Goal: Information Seeking & Learning: Understand process/instructions

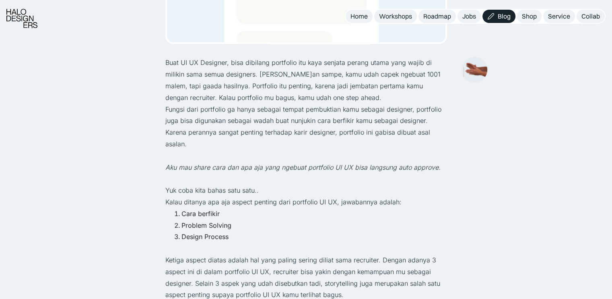
scroll to position [282, 0]
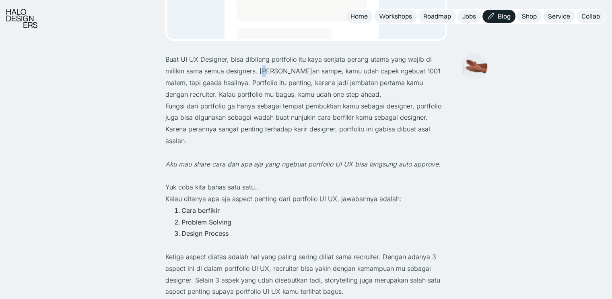
drag, startPoint x: 240, startPoint y: 72, endPoint x: 245, endPoint y: 76, distance: 6.8
click at [245, 76] on p "Buat UI UX Designer, bisa dibilang portfolio itu kaya senjata perang utama yang…" at bounding box center [306, 77] width 282 height 46
click at [307, 80] on p "Buat UI UX Designer, bisa dibilang portfolio itu kaya senjata perang utama yang…" at bounding box center [306, 77] width 282 height 46
drag, startPoint x: 316, startPoint y: 97, endPoint x: 220, endPoint y: 98, distance: 96.6
click at [220, 98] on p "Buat UI UX Designer, bisa dibilang portfolio itu kaya senjata perang utama yang…" at bounding box center [306, 77] width 282 height 46
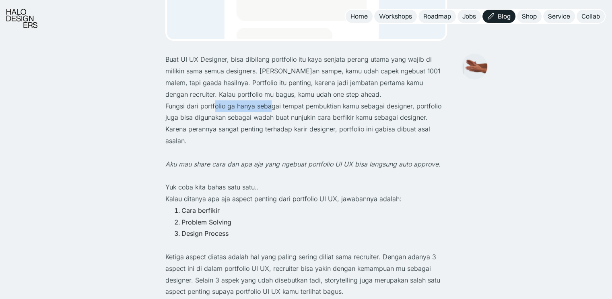
drag, startPoint x: 214, startPoint y: 105, endPoint x: 270, endPoint y: 106, distance: 55.9
click at [270, 106] on p "Fungsi dari portfolio ga hanya sebagai tempat pembuktian kamu sebagai designer,…" at bounding box center [306, 123] width 282 height 46
drag, startPoint x: 349, startPoint y: 106, endPoint x: 359, endPoint y: 106, distance: 10.5
click at [349, 106] on p "Fungsi dari portfolio ga hanya sebagai tempat pembuktian kamu sebagai designer,…" at bounding box center [306, 123] width 282 height 46
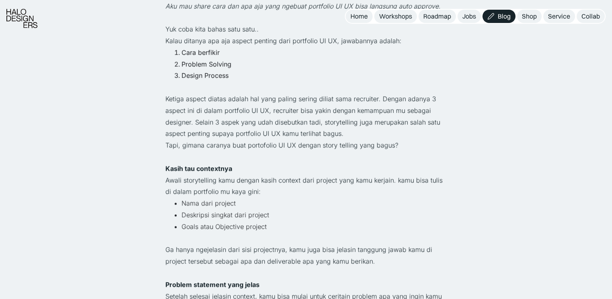
scroll to position [443, 0]
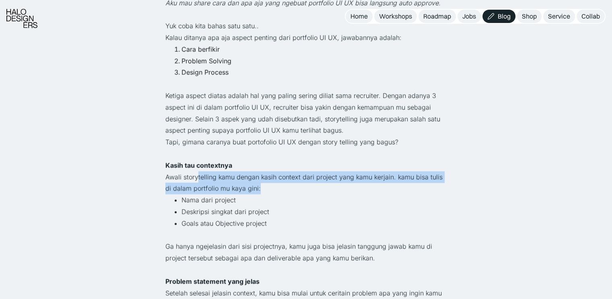
drag, startPoint x: 198, startPoint y: 177, endPoint x: 261, endPoint y: 188, distance: 63.3
click at [261, 188] on p "Awali storytelling kamu dengan kasih context dari project yang kamu kerjain. ka…" at bounding box center [306, 182] width 282 height 23
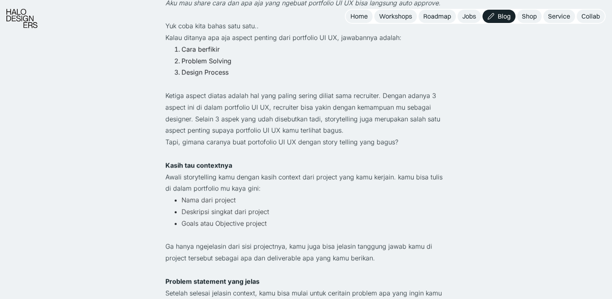
click at [258, 107] on p "Ketiga aspect diatas adalah hal yang paling sering diliat sama recruiter. Denga…" at bounding box center [306, 113] width 282 height 46
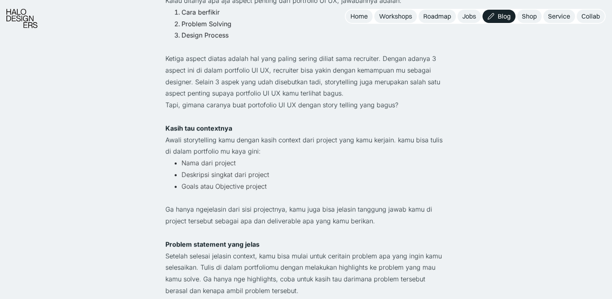
scroll to position [523, 0]
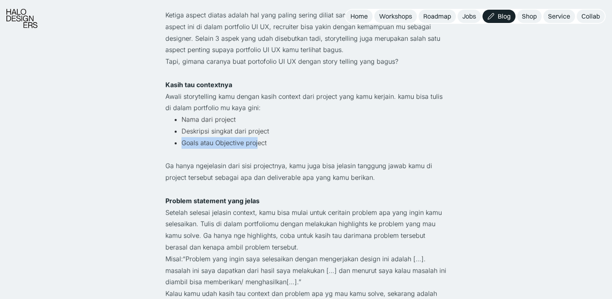
drag, startPoint x: 179, startPoint y: 144, endPoint x: 258, endPoint y: 148, distance: 78.2
click at [258, 148] on ul "Nama dari project Deskripsi singkat dari project Goals atau Objective project" at bounding box center [306, 130] width 282 height 35
click at [253, 165] on p "Ga hanya ngejelasin dari sisi projectnya, kamu juga bisa jelasin tanggung jawab…" at bounding box center [306, 171] width 282 height 23
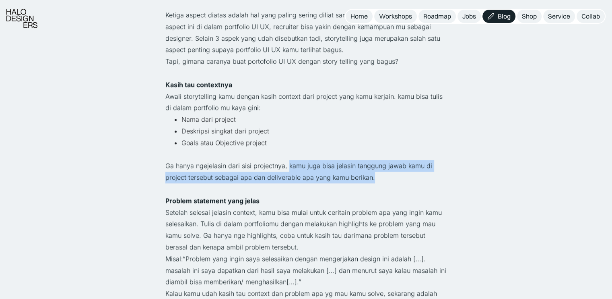
drag, startPoint x: 287, startPoint y: 166, endPoint x: 384, endPoint y: 181, distance: 98.2
click at [384, 181] on p "Ga hanya ngejelasin dari sisi projectnya, kamu juga bisa jelasin tanggung jawab…" at bounding box center [306, 171] width 282 height 23
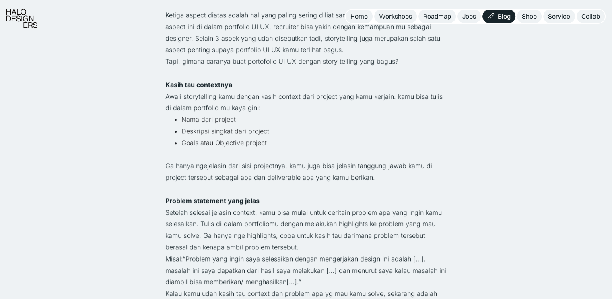
click at [323, 127] on li "Deskripsi singkat dari project" at bounding box center [314, 131] width 266 height 12
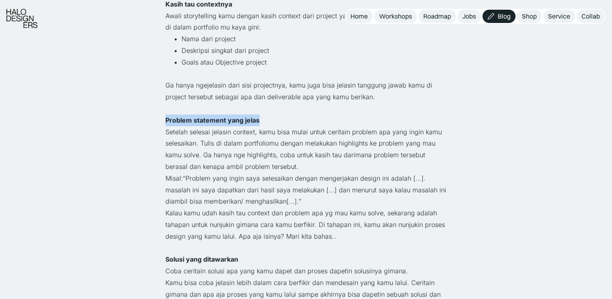
drag, startPoint x: 163, startPoint y: 124, endPoint x: 264, endPoint y: 125, distance: 101.8
click at [254, 133] on p "Setelah selesai jelasin context, kamu bisa mulai untuk ceritain problem apa yan…" at bounding box center [306, 149] width 282 height 46
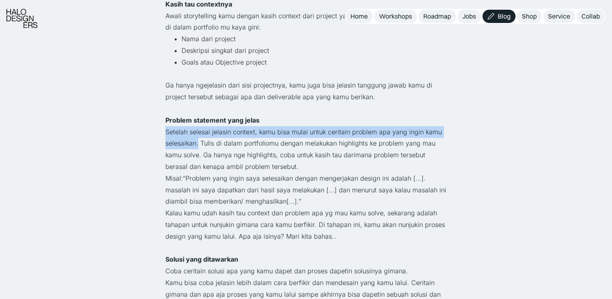
drag, startPoint x: 166, startPoint y: 132, endPoint x: 198, endPoint y: 139, distance: 32.6
click at [198, 139] on p "Setelah selesai jelasin context, kamu bisa mulai untuk ceritain problem apa yan…" at bounding box center [306, 149] width 282 height 46
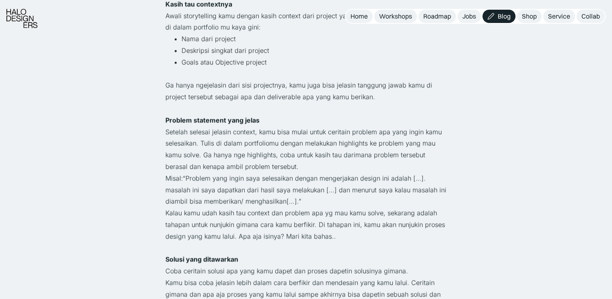
drag, startPoint x: 328, startPoint y: 139, endPoint x: 301, endPoint y: 142, distance: 27.1
click at [328, 140] on p "Setelah selesai jelasin context, kamu bisa mulai untuk ceritain problem apa yan…" at bounding box center [306, 149] width 282 height 46
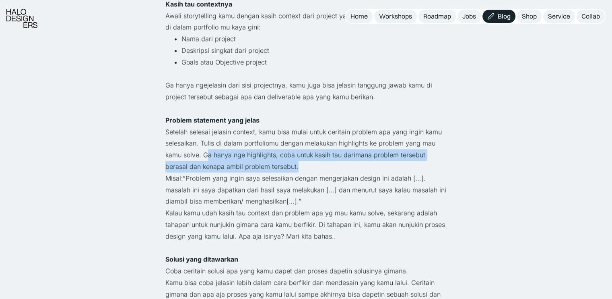
drag, startPoint x: 206, startPoint y: 153, endPoint x: 277, endPoint y: 162, distance: 71.8
click at [277, 162] on p "Setelah selesai jelasin context, kamu bisa mulai untuk ceritain problem apa yan…" at bounding box center [306, 149] width 282 height 46
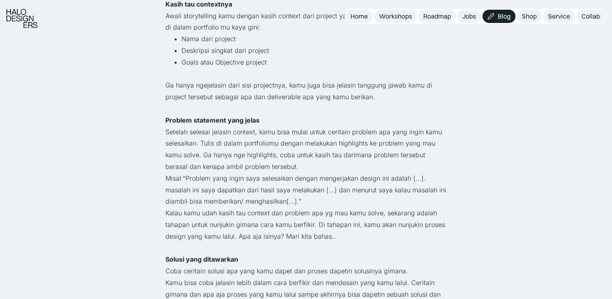
click at [267, 114] on p "‍" at bounding box center [306, 109] width 282 height 12
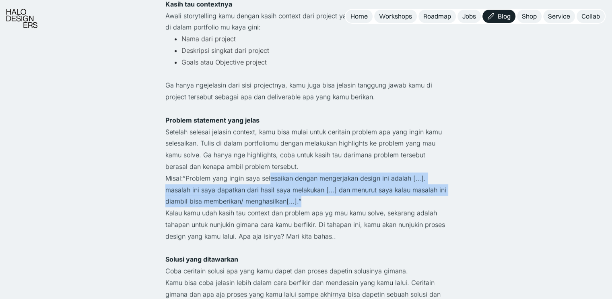
drag, startPoint x: 270, startPoint y: 174, endPoint x: 327, endPoint y: 194, distance: 60.1
click at [326, 199] on p "Misal:“Problem yang ingin saya selesaikan dengan mengerjakan design ini adalah …" at bounding box center [306, 189] width 282 height 35
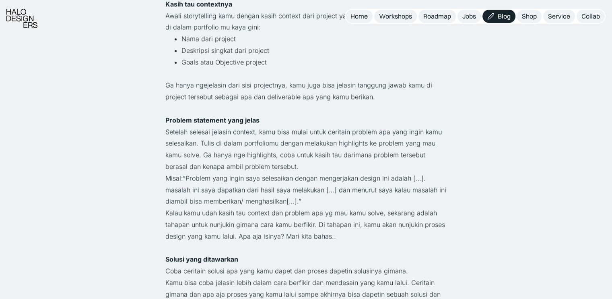
click at [311, 140] on p "Setelah selesai jelasin context, kamu bisa mulai untuk ceritain problem apa yan…" at bounding box center [306, 149] width 282 height 46
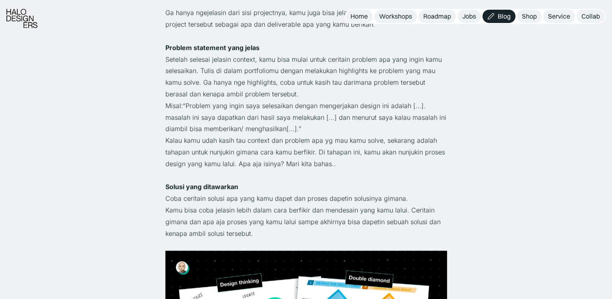
scroll to position [684, 0]
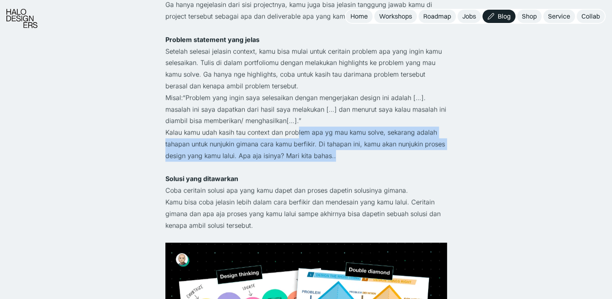
drag, startPoint x: 298, startPoint y: 134, endPoint x: 344, endPoint y: 157, distance: 51.8
click at [344, 157] on p "Kalau kamu udah kasih tau context dan problem apa yg mau kamu solve, sekarang a…" at bounding box center [306, 143] width 282 height 35
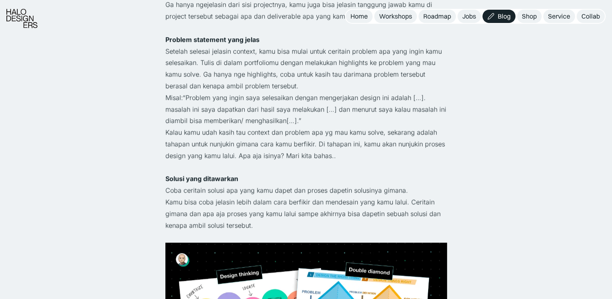
click at [315, 78] on p "Setelah selesai jelasin context, kamu bisa mulai untuk ceritain problem apa yan…" at bounding box center [306, 68] width 282 height 46
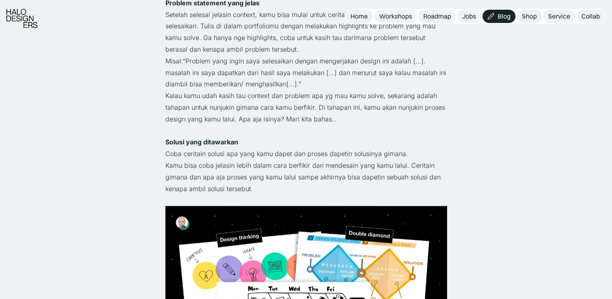
scroll to position [764, 0]
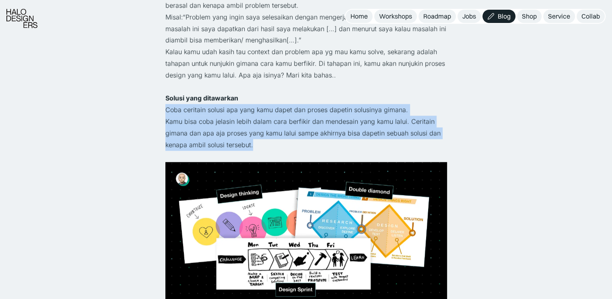
drag, startPoint x: 158, startPoint y: 109, endPoint x: 282, endPoint y: 99, distance: 124.7
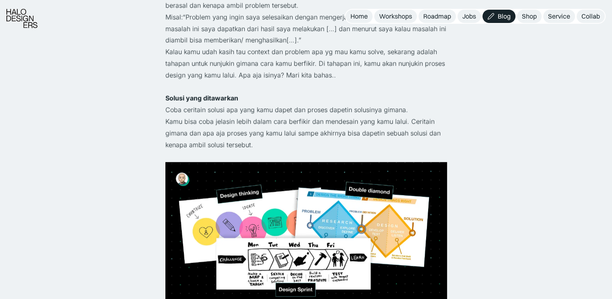
click at [273, 69] on p "Kalau kamu udah kasih tau context dan problem apa yg mau kamu solve, sekarang a…" at bounding box center [306, 63] width 282 height 35
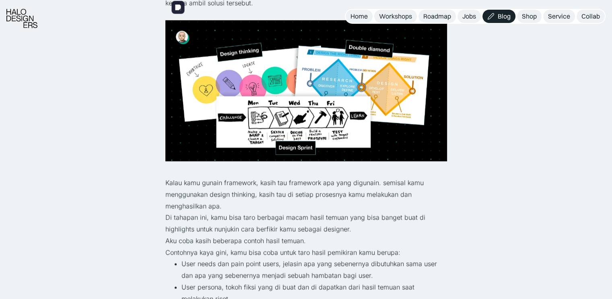
scroll to position [966, 0]
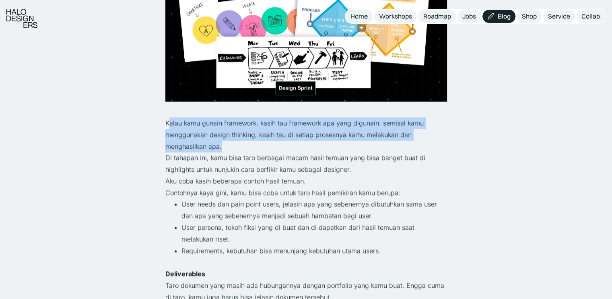
drag, startPoint x: 168, startPoint y: 126, endPoint x: 266, endPoint y: 145, distance: 99.6
click at [266, 145] on p "Kalau kamu gunain framework, kasih tau framework apa yang digunain. semisal kam…" at bounding box center [306, 134] width 282 height 35
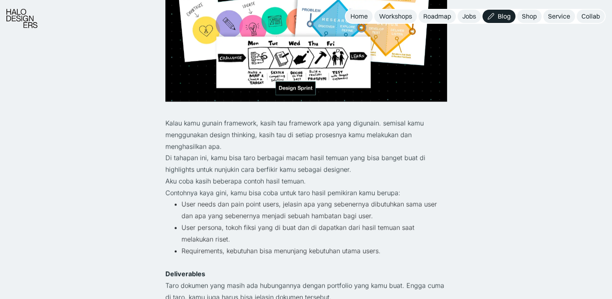
click at [233, 156] on p "Di tahapan ini, kamu bisa taro berbagai macam hasil temuan yang bisa banget bua…" at bounding box center [306, 163] width 282 height 23
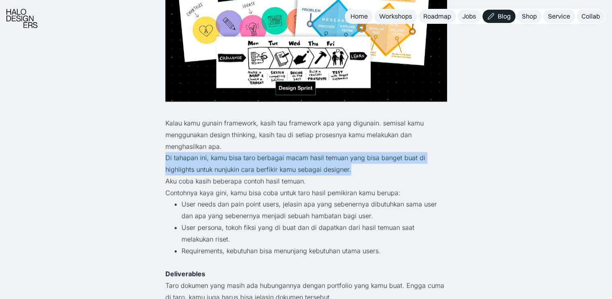
drag, startPoint x: 166, startPoint y: 156, endPoint x: 351, endPoint y: 172, distance: 186.2
click at [351, 172] on p "Di tahapan ini, kamu bisa taro berbagai macam hasil temuan yang bisa banget bua…" at bounding box center [306, 163] width 282 height 23
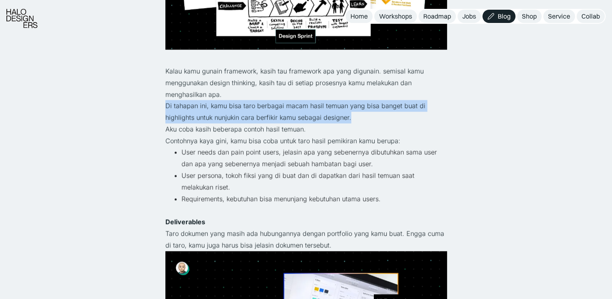
scroll to position [1046, 0]
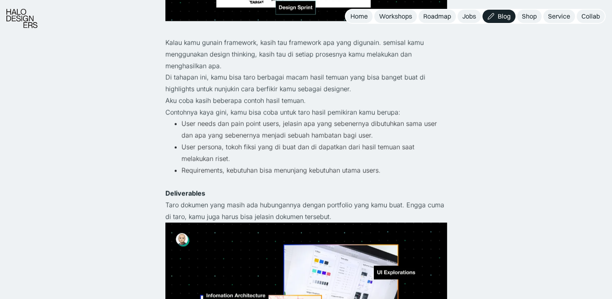
click at [262, 133] on li "User needs dan pain point users, jelasin apa yang sebenernya dibutuhkan sama us…" at bounding box center [314, 128] width 266 height 23
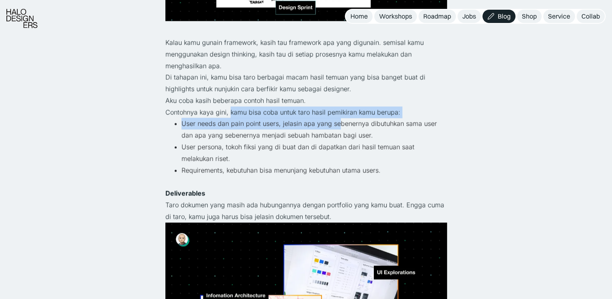
drag, startPoint x: 229, startPoint y: 114, endPoint x: 340, endPoint y: 119, distance: 110.4
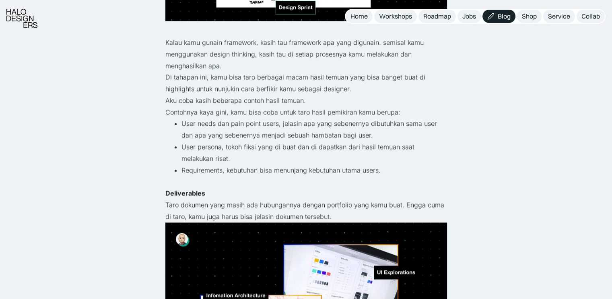
drag, startPoint x: 354, startPoint y: 135, endPoint x: 347, endPoint y: 136, distance: 7.3
click at [352, 136] on li "User needs dan pain point users, jelasin apa yang sebenernya dibutuhkan sama us…" at bounding box center [314, 128] width 266 height 23
click at [256, 148] on li "User persona, tokoh fiksi yang di buat dan di dapatkan dari hasil temuan saat m…" at bounding box center [314, 152] width 266 height 23
drag, startPoint x: 251, startPoint y: 148, endPoint x: 275, endPoint y: 148, distance: 24.5
click at [275, 148] on li "User persona, tokoh fiksi yang di buat dan di dapatkan dari hasil temuan saat m…" at bounding box center [314, 152] width 266 height 23
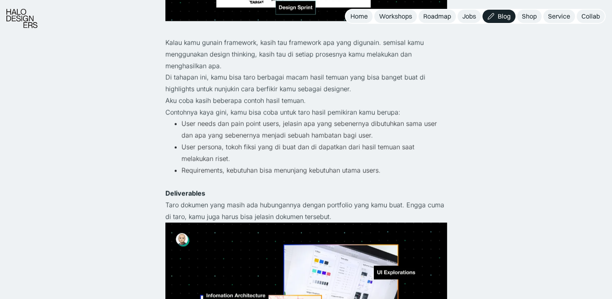
click at [297, 101] on p "Aku coba kasih beberapa contoh hasil temuan." at bounding box center [306, 101] width 282 height 12
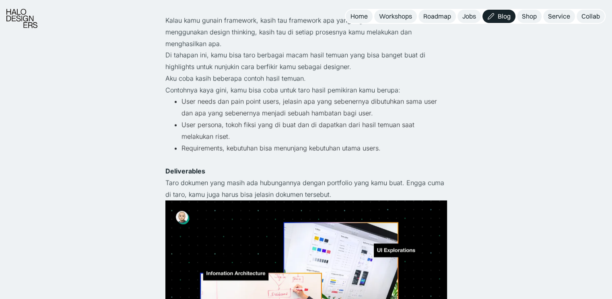
scroll to position [1127, 0]
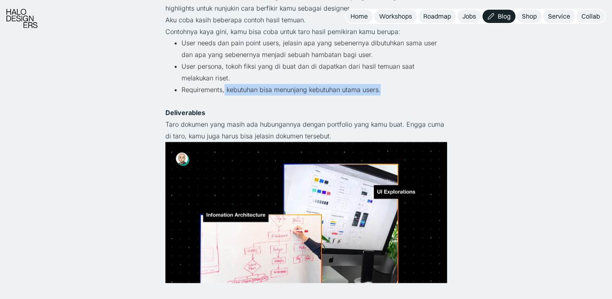
drag, startPoint x: 224, startPoint y: 86, endPoint x: 381, endPoint y: 86, distance: 156.9
click at [381, 86] on li "Requirements, kebutuhan bisa menunjang kebutuhan utama users." at bounding box center [314, 90] width 266 height 12
drag, startPoint x: 223, startPoint y: 123, endPoint x: 196, endPoint y: 124, distance: 26.6
click at [222, 123] on p "Taro dokumen yang masih ada hubungannya dengan portfolio yang kamu buat. Engga …" at bounding box center [306, 129] width 282 height 23
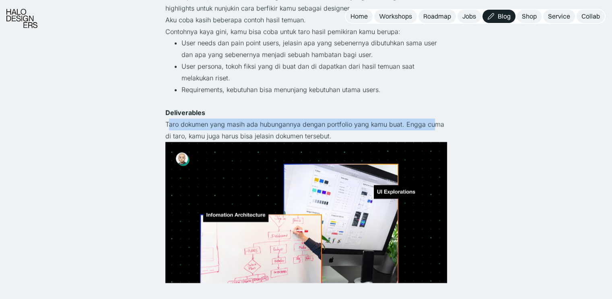
drag, startPoint x: 167, startPoint y: 124, endPoint x: 432, endPoint y: 123, distance: 264.8
click at [432, 123] on p "Taro dokumen yang masih ada hubungannya dengan portfolio yang kamu buat. Engga …" at bounding box center [306, 129] width 282 height 23
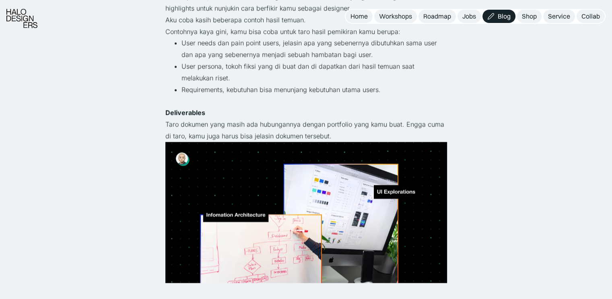
click at [330, 130] on p "Taro dokumen yang masih ada hubungannya dengan portfolio yang kamu buat. Engga …" at bounding box center [306, 129] width 282 height 23
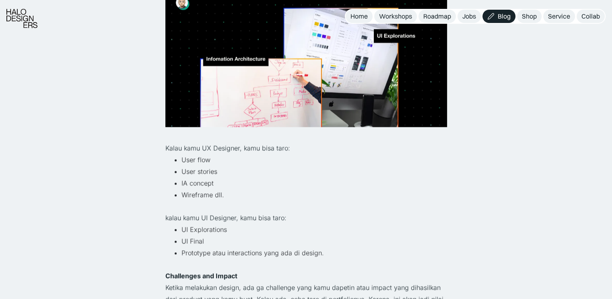
scroll to position [1288, 0]
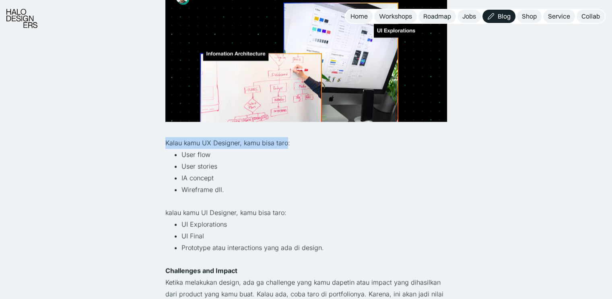
drag, startPoint x: 161, startPoint y: 143, endPoint x: 287, endPoint y: 145, distance: 125.6
drag, startPoint x: 247, startPoint y: 165, endPoint x: 207, endPoint y: 163, distance: 39.5
click at [246, 165] on li "User stories" at bounding box center [314, 166] width 266 height 12
drag, startPoint x: 180, startPoint y: 175, endPoint x: 204, endPoint y: 175, distance: 24.5
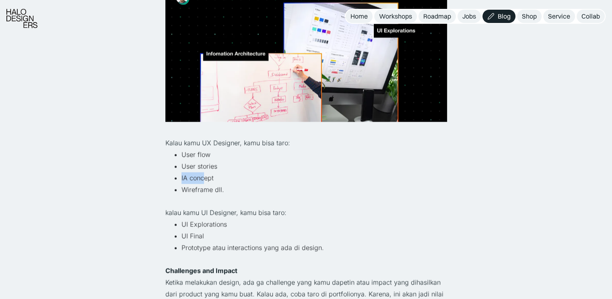
click at [204, 175] on ul "User flow User stories IA concept Wireframe dll." at bounding box center [306, 171] width 282 height 46
click at [217, 204] on p "‍" at bounding box center [306, 201] width 282 height 12
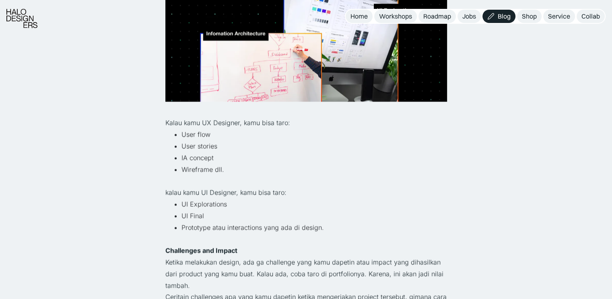
scroll to position [1328, 0]
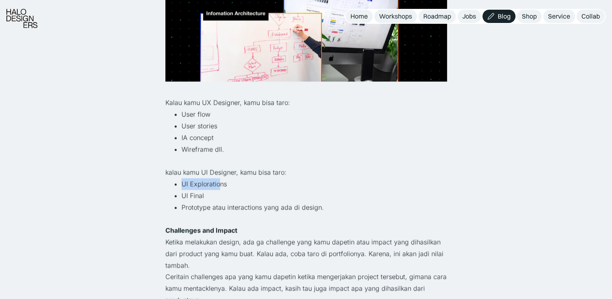
drag, startPoint x: 179, startPoint y: 182, endPoint x: 218, endPoint y: 183, distance: 39.8
click at [218, 183] on li "UI Explorations" at bounding box center [314, 184] width 266 height 12
drag, startPoint x: 195, startPoint y: 195, endPoint x: 199, endPoint y: 196, distance: 4.1
click at [198, 195] on li "UI Final" at bounding box center [314, 196] width 266 height 12
click at [208, 211] on li "Prototype atau interactions yang ada di design." at bounding box center [314, 207] width 266 height 12
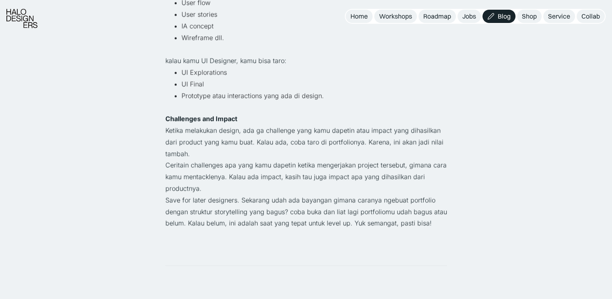
scroll to position [1448, 0]
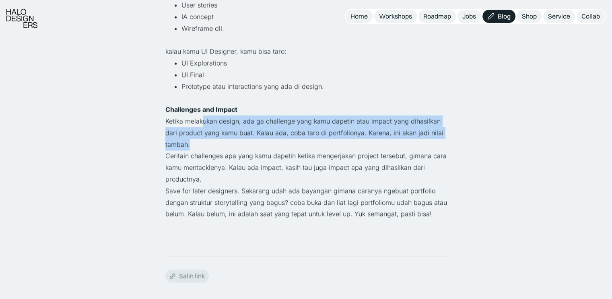
drag, startPoint x: 204, startPoint y: 116, endPoint x: 215, endPoint y: 149, distance: 34.4
click at [215, 149] on p "Ketika melakukan design, ada ga challenge yang kamu dapetin atau impact yang di…" at bounding box center [306, 132] width 282 height 35
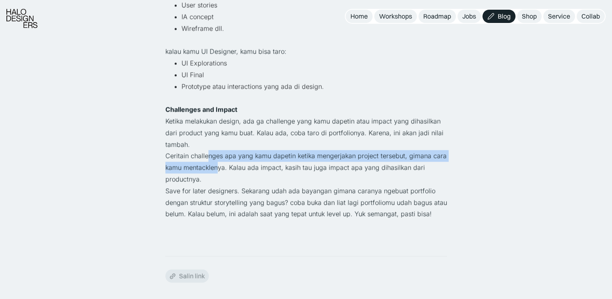
drag, startPoint x: 208, startPoint y: 158, endPoint x: 217, endPoint y: 171, distance: 16.2
click at [217, 171] on p "Ceritain challenges apa yang kamu dapetin ketika mengerjakan project tersebut, …" at bounding box center [306, 167] width 282 height 35
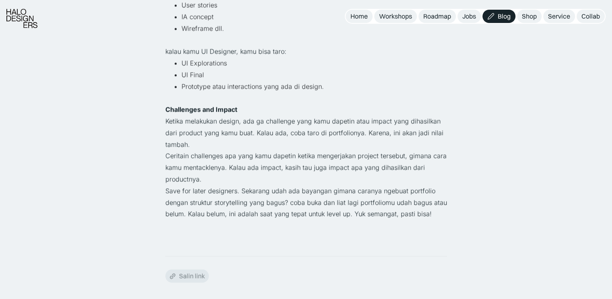
click at [232, 192] on p "Save for later designers. Sekarang udah ada bayangan gimana caranya ngebuat por…" at bounding box center [306, 202] width 282 height 35
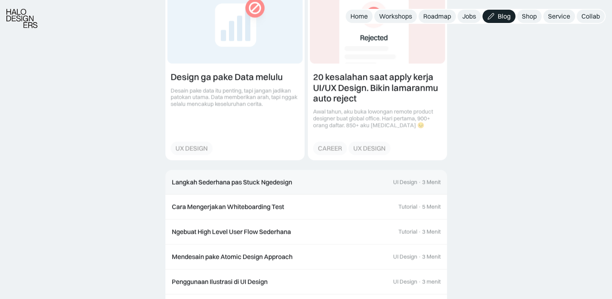
scroll to position [1811, 0]
